Goal: Information Seeking & Learning: Compare options

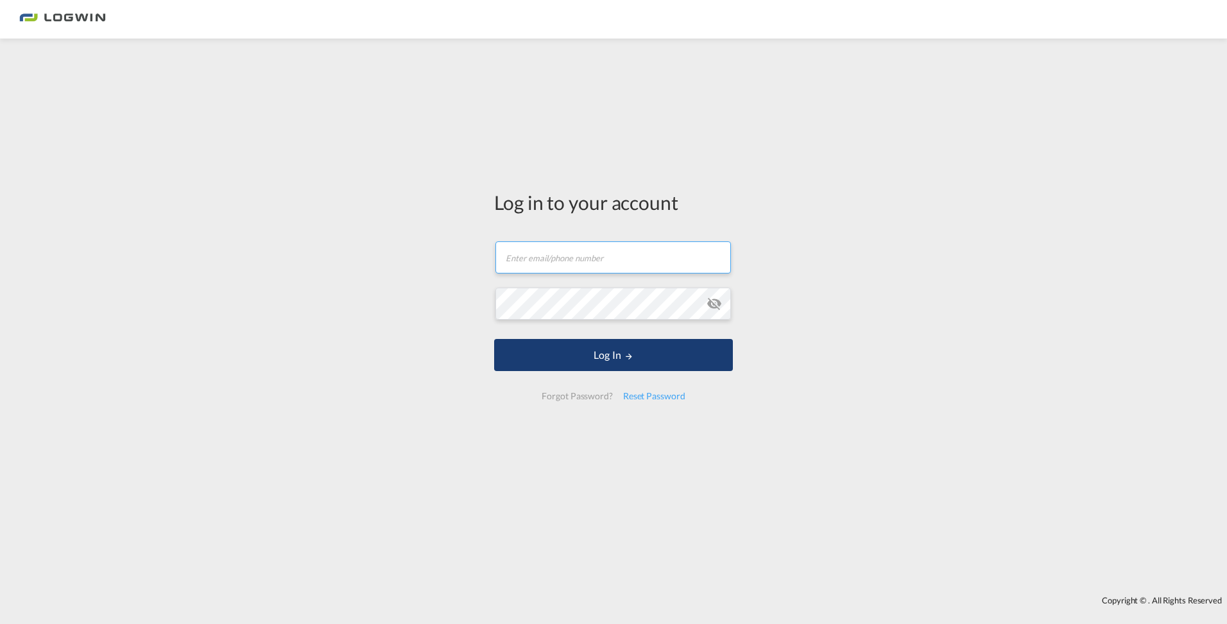
type input "[EMAIL_ADDRESS][PERSON_NAME][DOMAIN_NAME]"
click at [611, 352] on button "Log In" at bounding box center [613, 355] width 239 height 32
